Goal: Transaction & Acquisition: Book appointment/travel/reservation

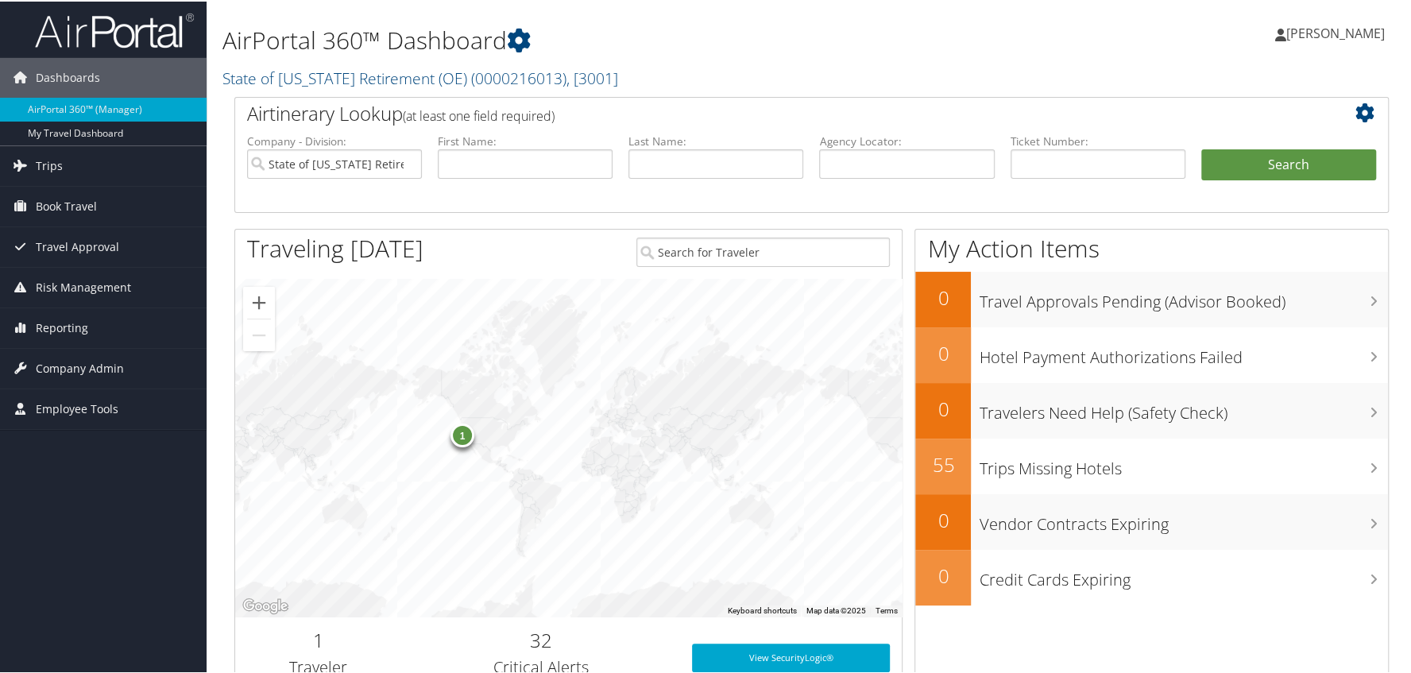
click at [1322, 28] on span "[PERSON_NAME]" at bounding box center [1336, 31] width 99 height 17
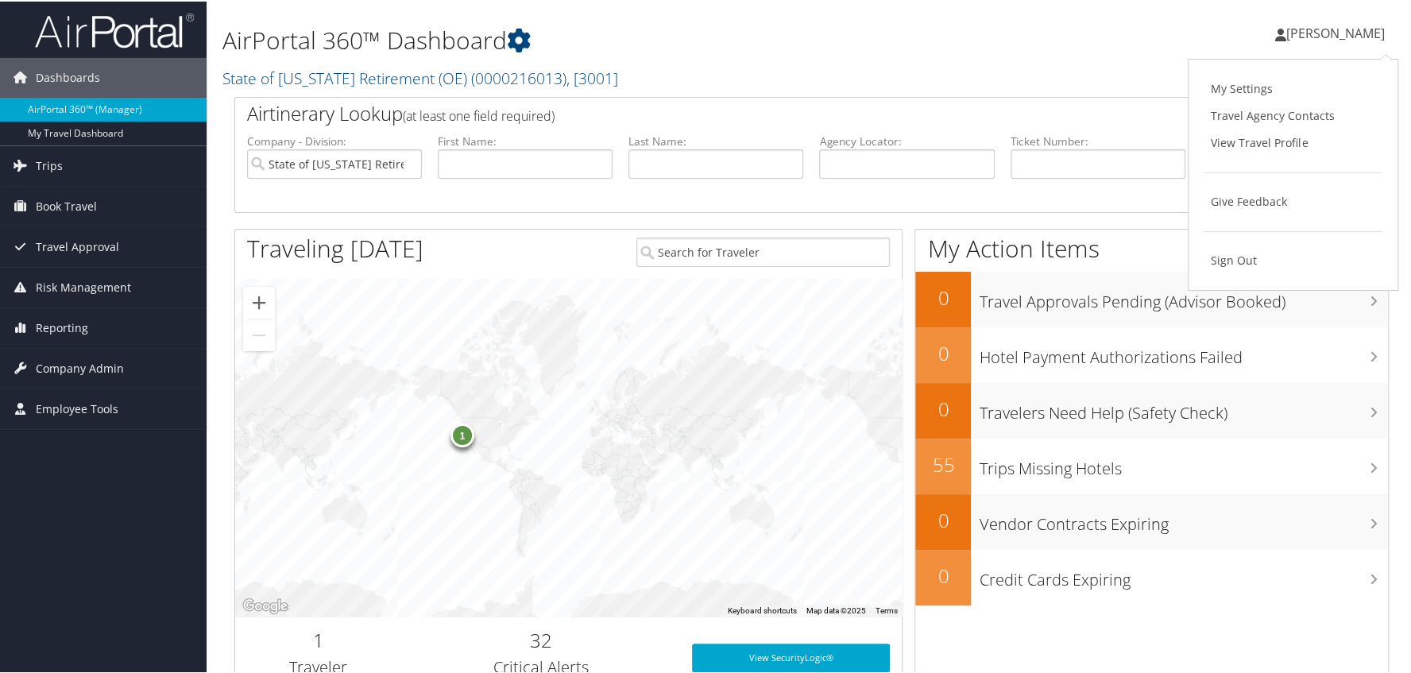
click at [1124, 52] on div "[PERSON_NAME] [PERSON_NAME] My Settings Travel Agency Contacts View Travel Prof…" at bounding box center [1181, 38] width 472 height 61
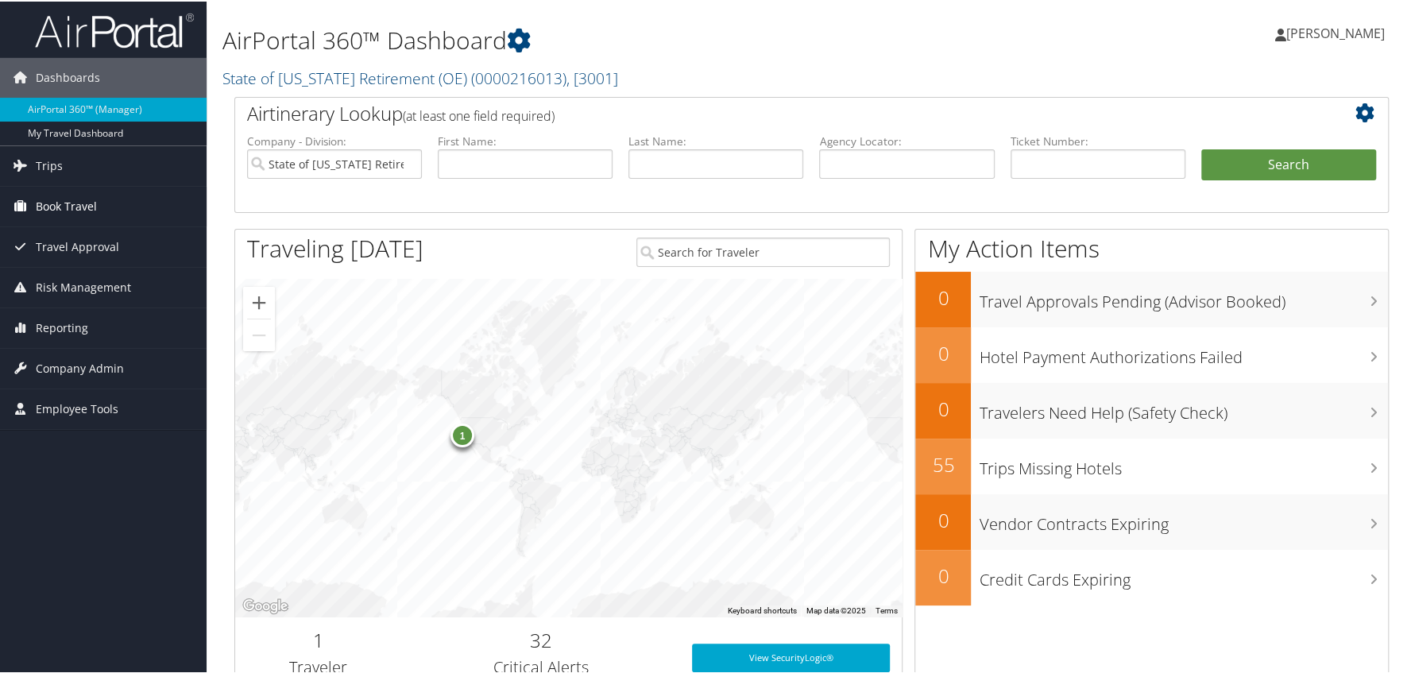
click at [56, 199] on span "Book Travel" at bounding box center [66, 205] width 61 height 40
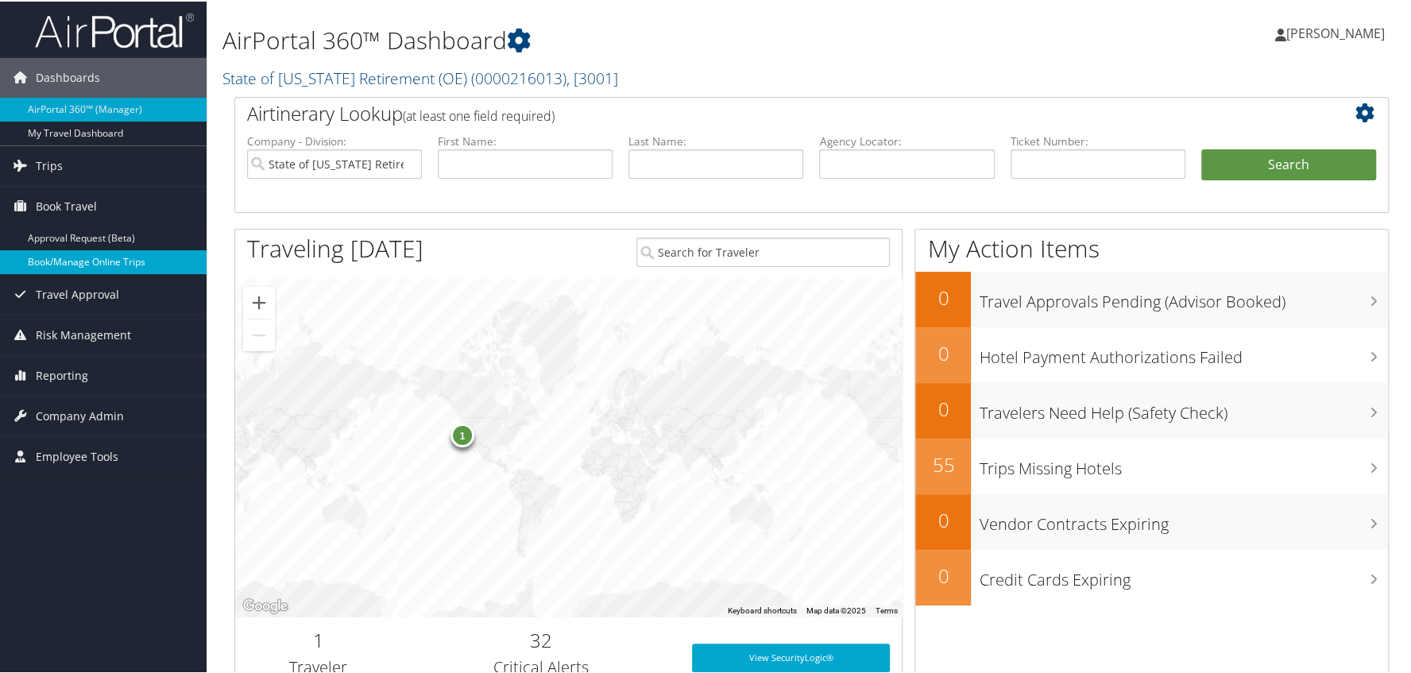
click at [62, 257] on link "Book/Manage Online Trips" at bounding box center [103, 261] width 207 height 24
